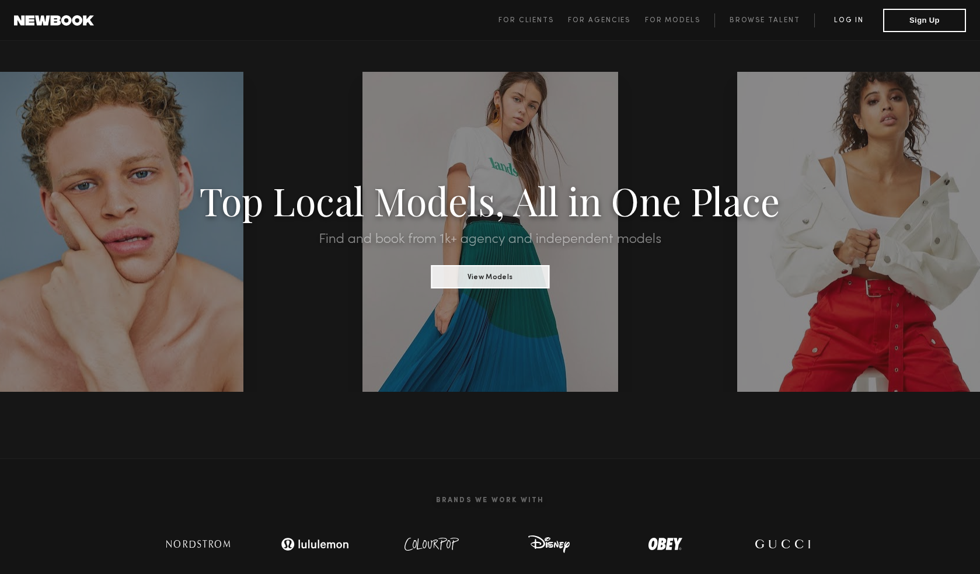
click at [842, 27] on link "Log in" at bounding box center [848, 20] width 69 height 14
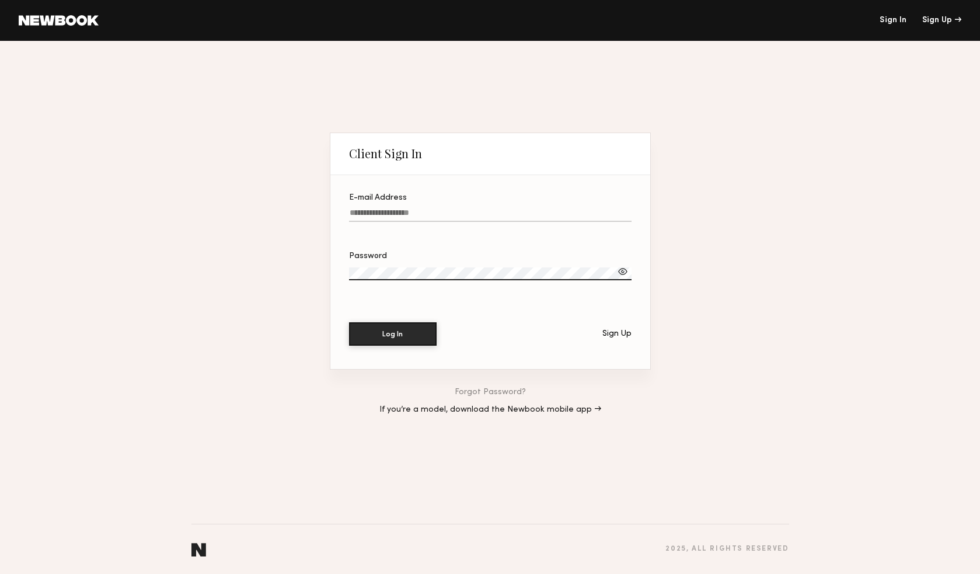
type input "**********"
click at [392, 333] on button "Log In" at bounding box center [393, 333] width 88 height 23
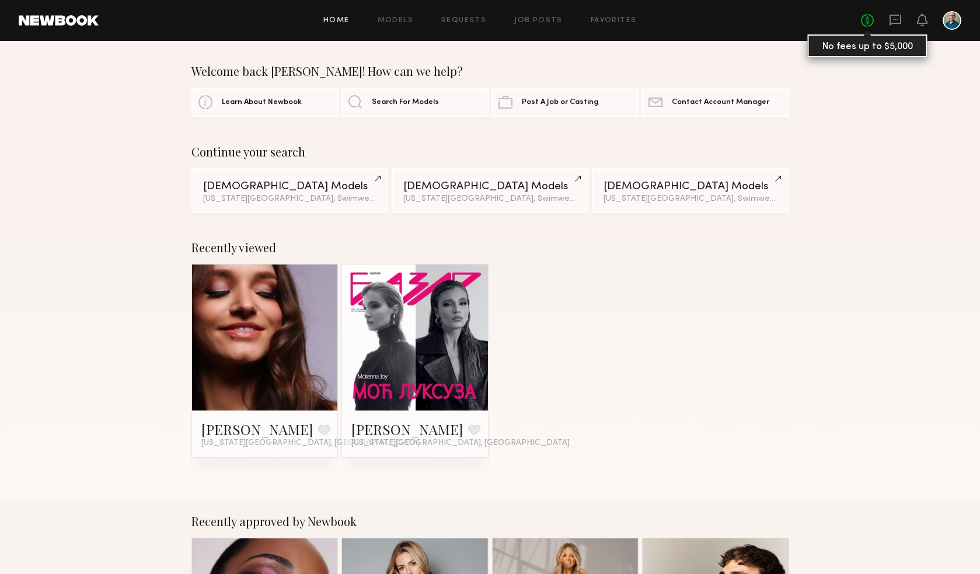
click at [869, 19] on link "No fees up to $5,000" at bounding box center [867, 20] width 13 height 13
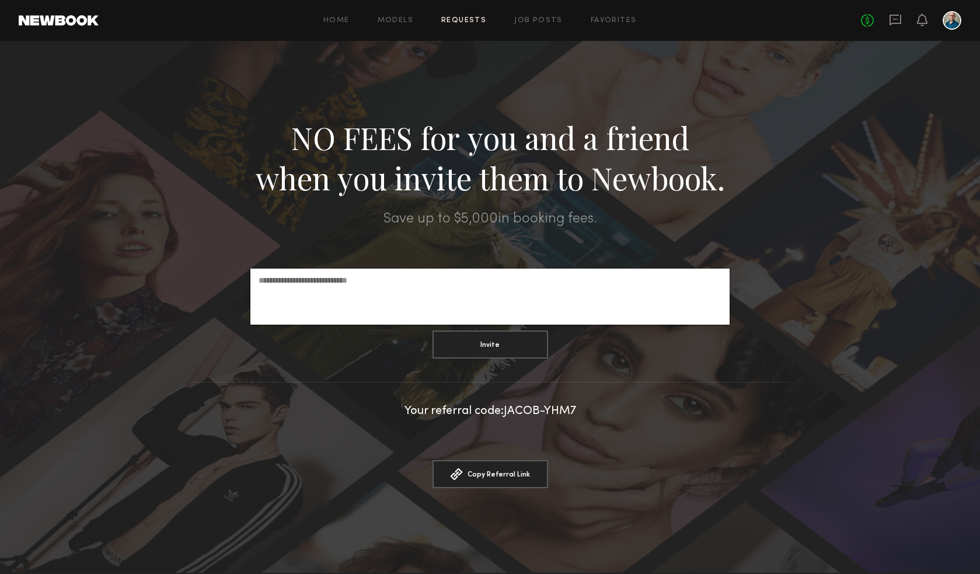
click at [461, 21] on link "Requests" at bounding box center [463, 21] width 45 height 8
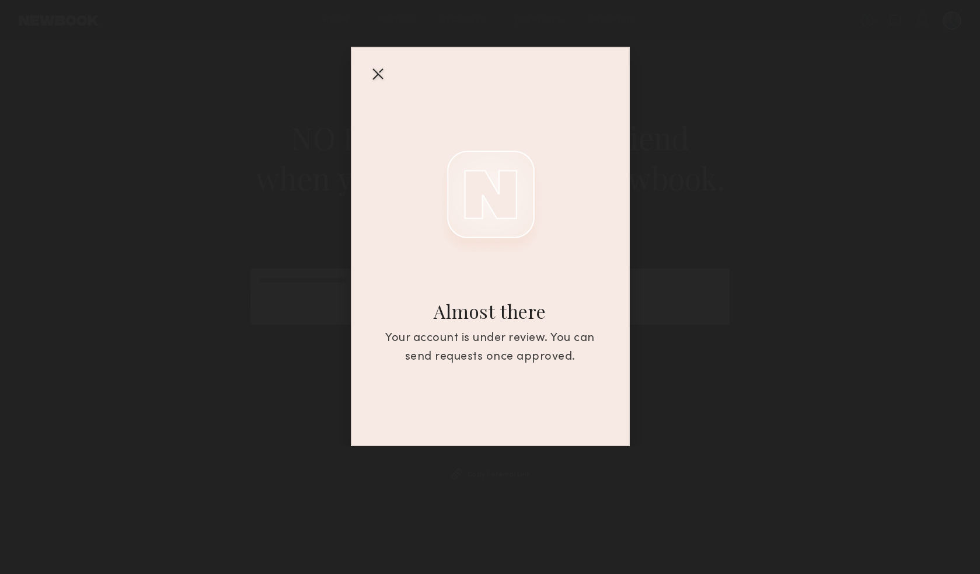
click at [377, 75] on div at bounding box center [377, 73] width 19 height 19
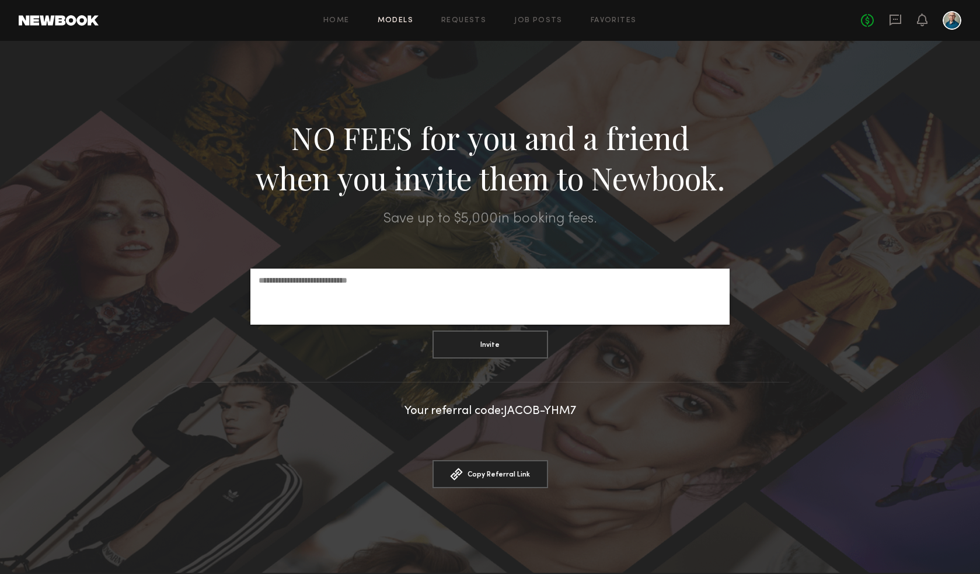
click at [398, 22] on link "Models" at bounding box center [396, 21] width 36 height 8
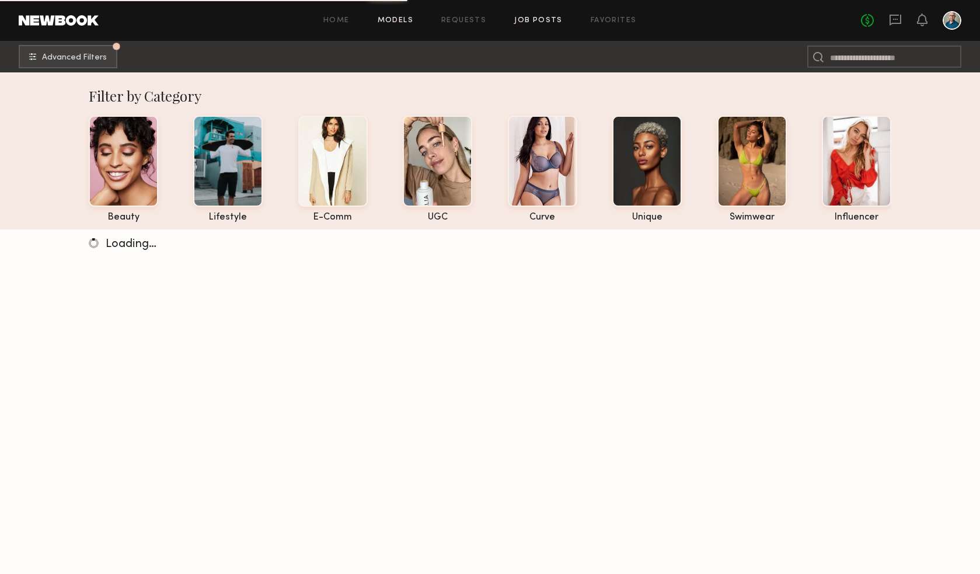
click at [549, 22] on link "Job Posts" at bounding box center [538, 21] width 48 height 8
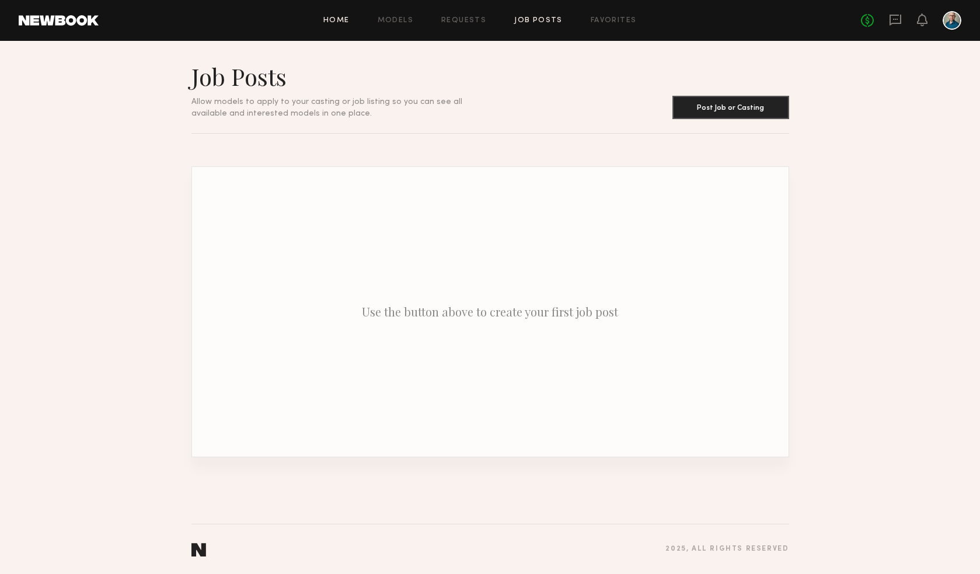
click at [347, 20] on link "Home" at bounding box center [336, 21] width 26 height 8
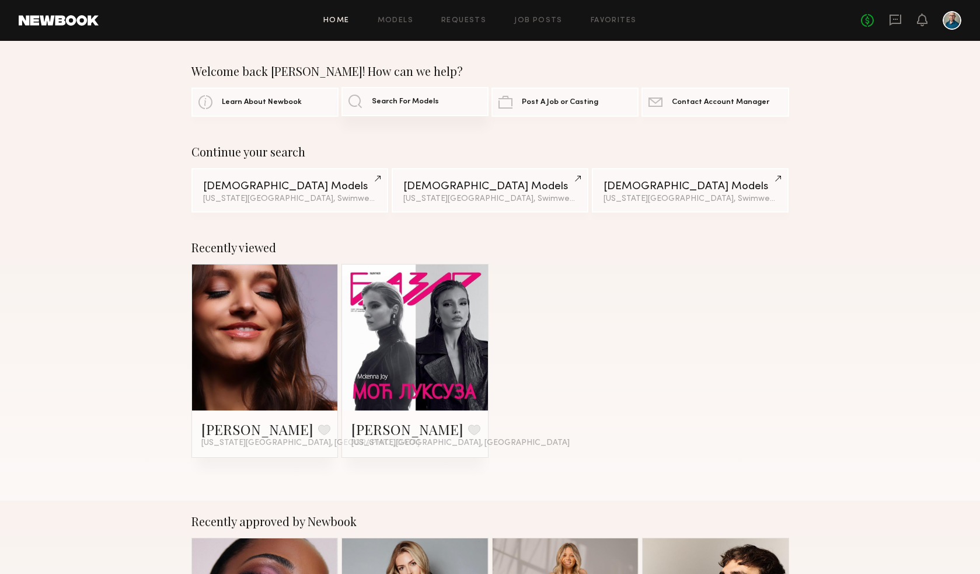
click at [379, 99] on span "Search For Models" at bounding box center [405, 102] width 67 height 8
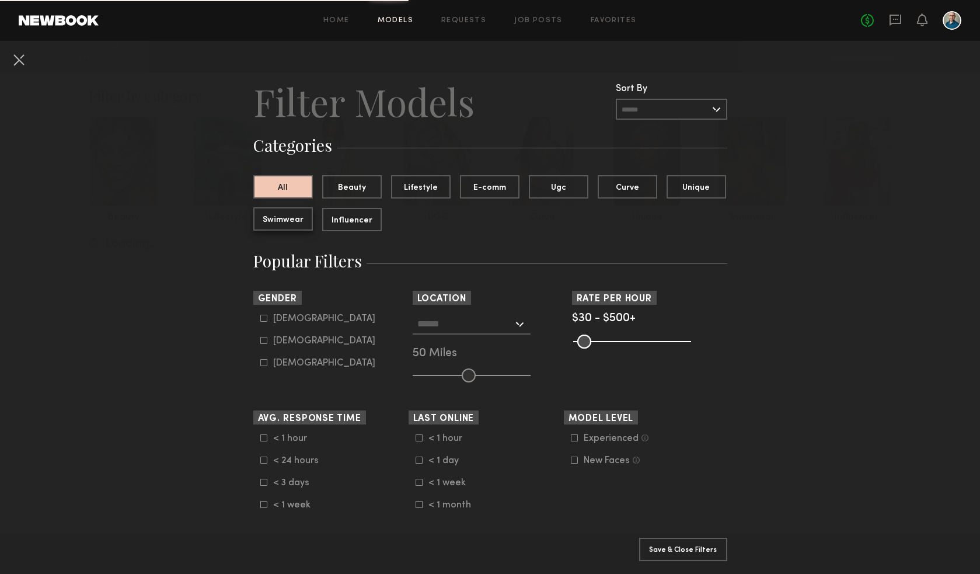
click at [305, 221] on button "Swimwear" at bounding box center [283, 218] width 60 height 23
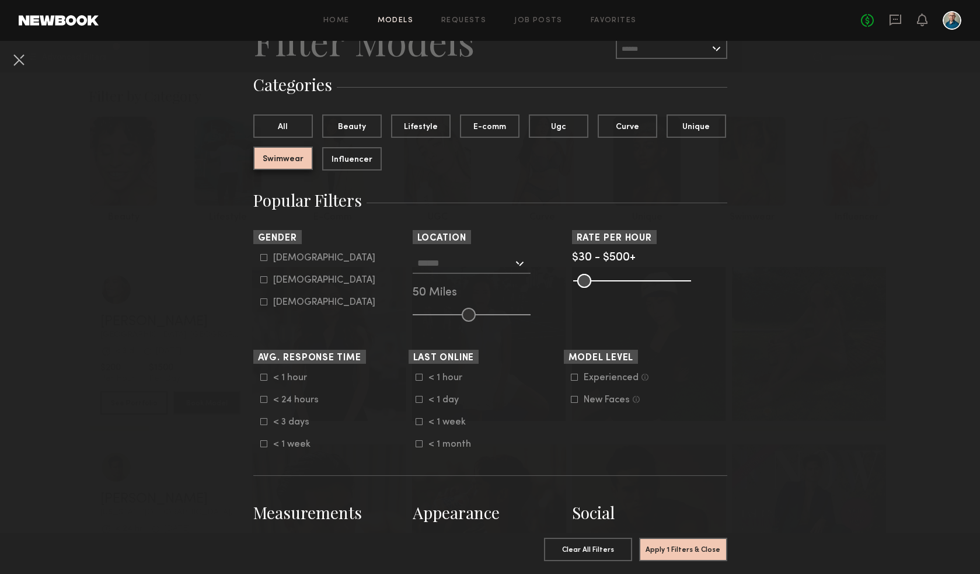
scroll to position [62, 0]
click at [265, 278] on icon at bounding box center [263, 278] width 7 height 7
type input "**"
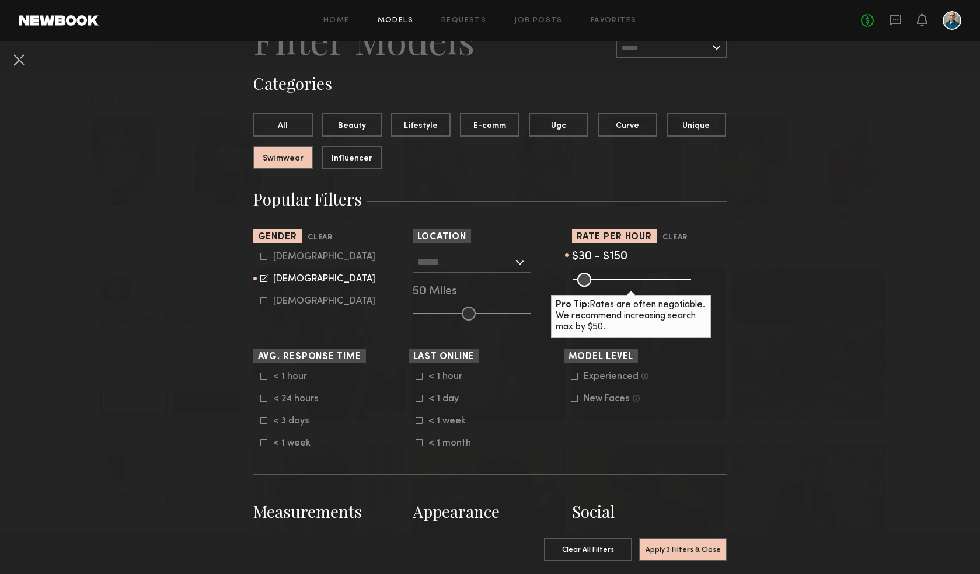
drag, startPoint x: 688, startPoint y: 281, endPoint x: 606, endPoint y: 277, distance: 81.8
type input "***"
click at [606, 277] on input "range" at bounding box center [632, 280] width 118 height 14
click at [499, 262] on input "text" at bounding box center [465, 262] width 96 height 20
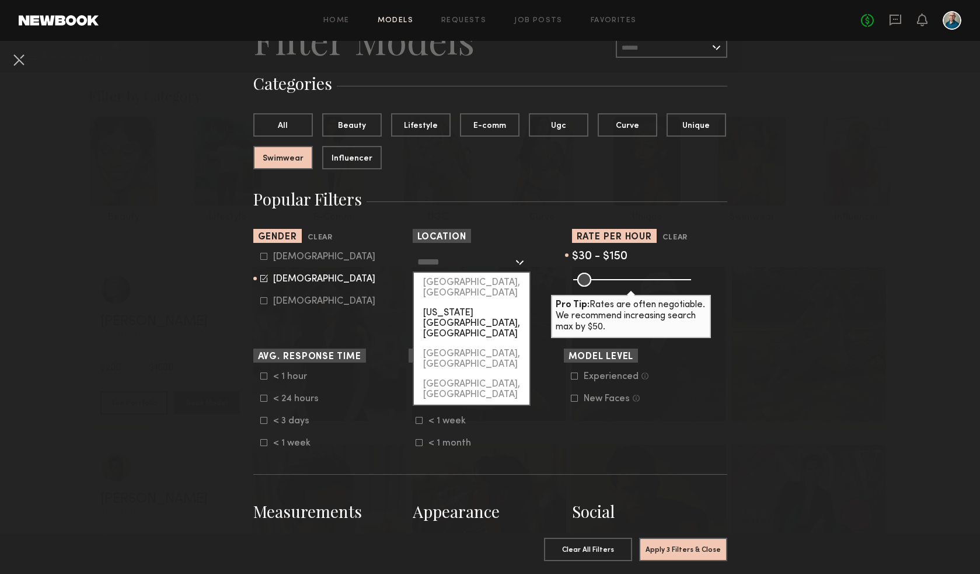
click at [477, 303] on div "[US_STATE][GEOGRAPHIC_DATA], [GEOGRAPHIC_DATA]" at bounding box center [472, 323] width 116 height 41
type input "**********"
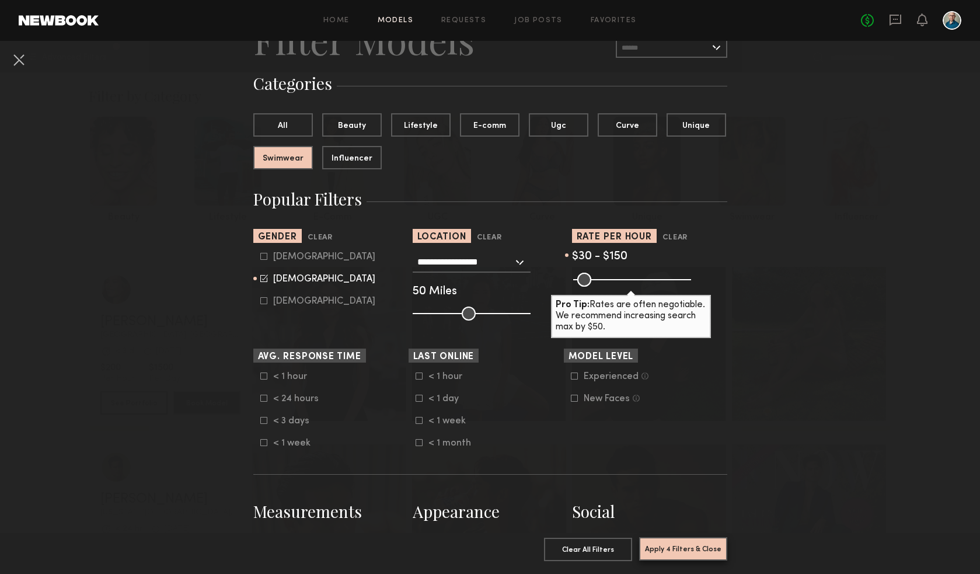
click at [661, 549] on button "Apply 4 Filters & Close" at bounding box center [683, 548] width 88 height 23
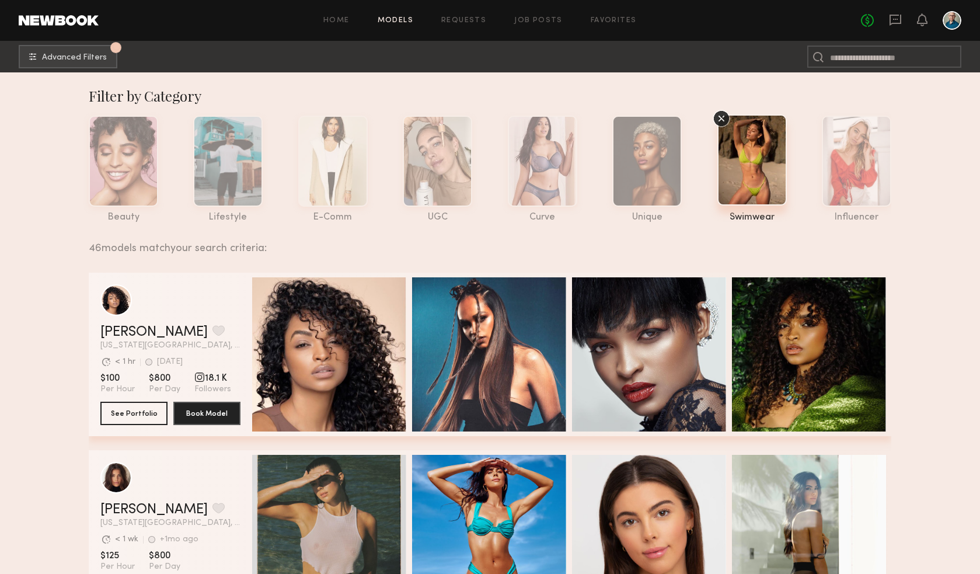
click at [200, 378] on div "grid" at bounding box center [199, 377] width 11 height 11
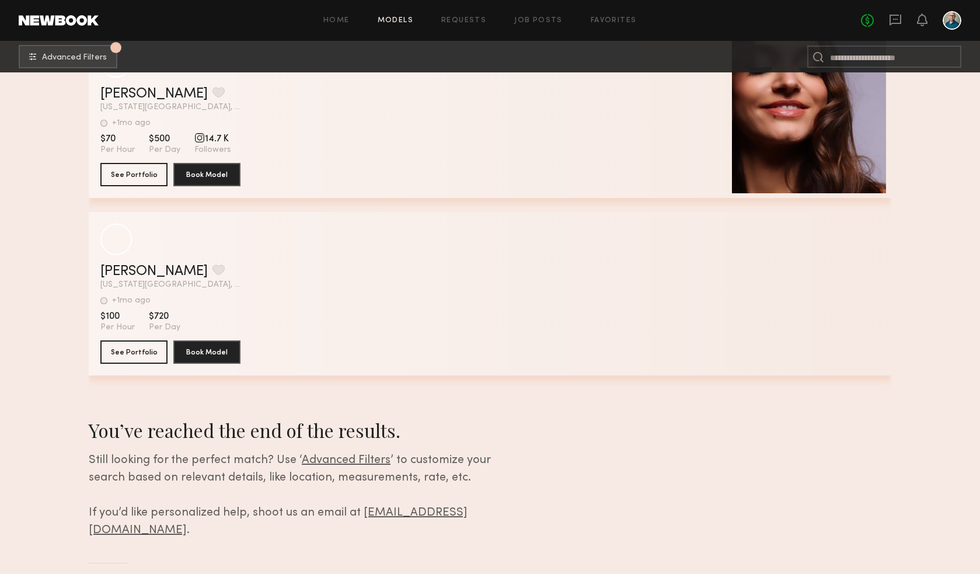
scroll to position [7936, 0]
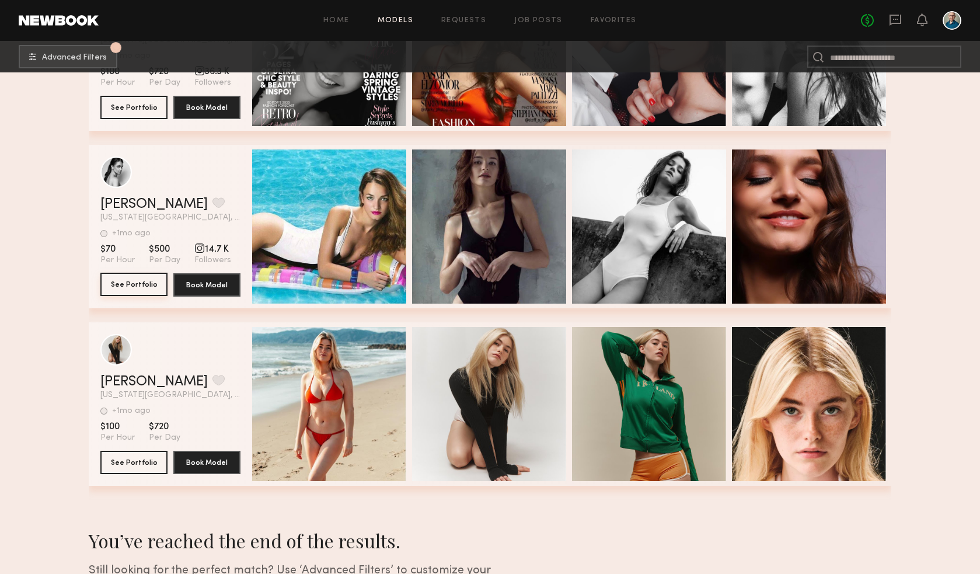
click at [144, 282] on button "See Portfolio" at bounding box center [133, 284] width 67 height 23
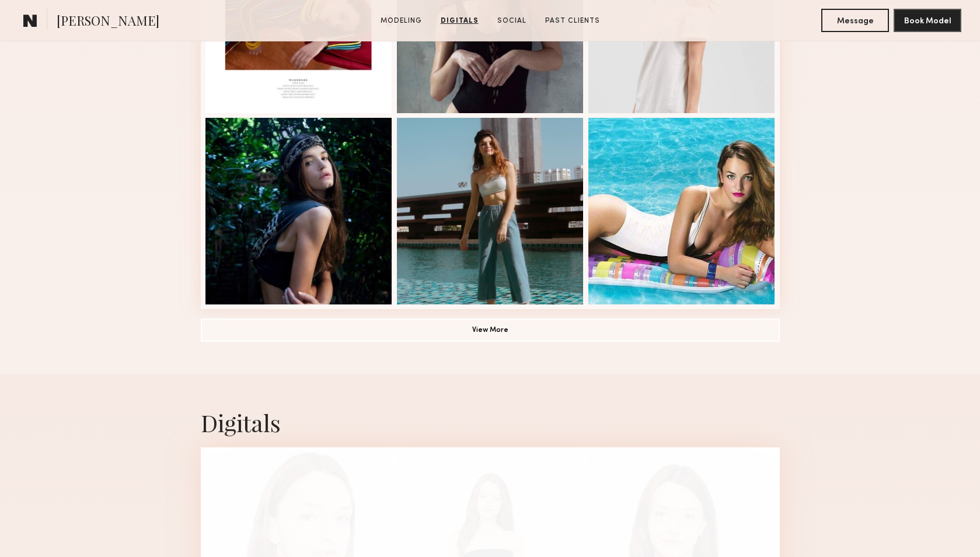
scroll to position [722, 0]
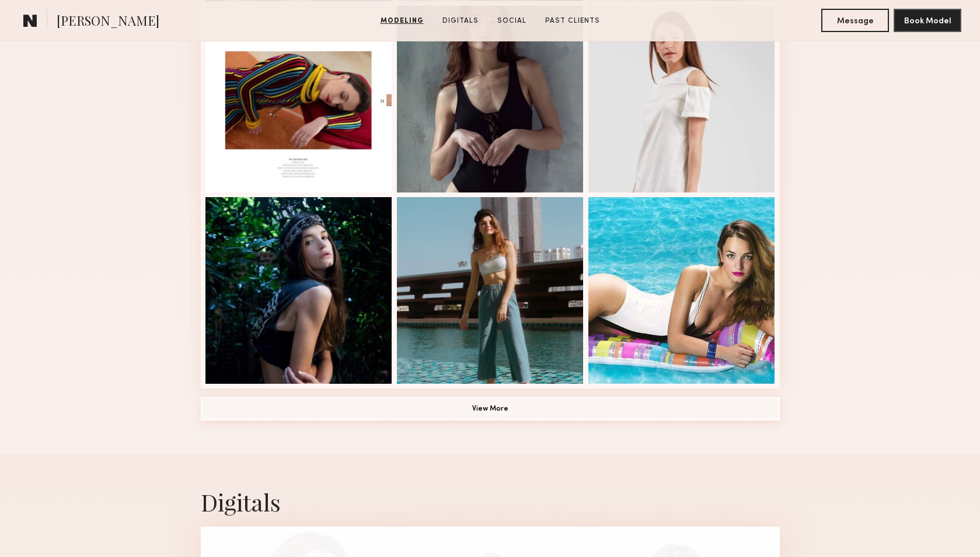
click at [496, 405] on button "View More" at bounding box center [490, 409] width 579 height 23
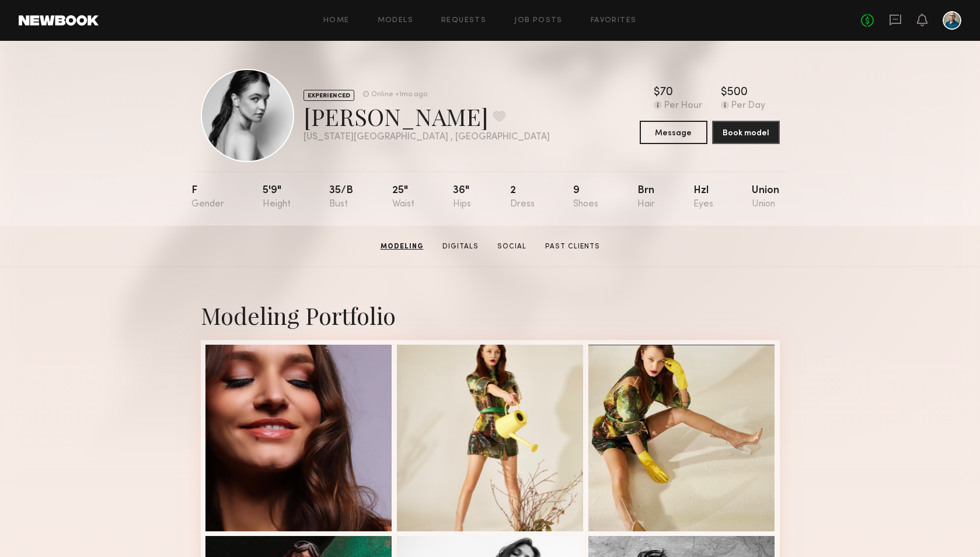
scroll to position [0, 0]
